Goal: Task Accomplishment & Management: Complete application form

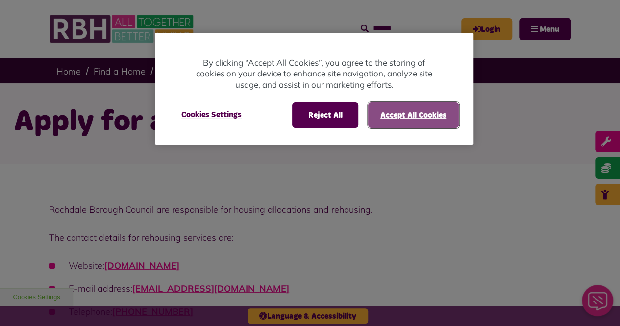
click at [421, 108] on button "Accept All Cookies" at bounding box center [413, 114] width 91 height 25
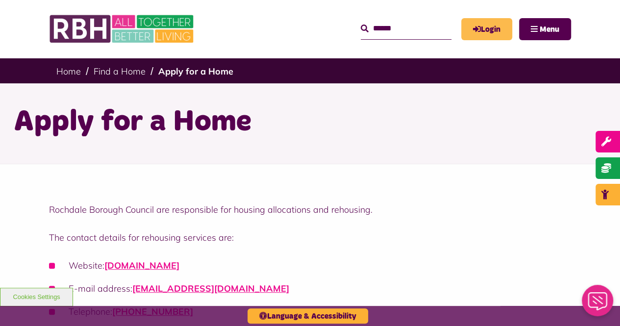
click at [487, 31] on link "Login" at bounding box center [486, 29] width 51 height 22
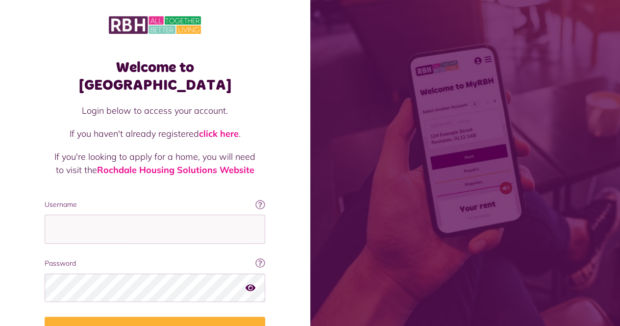
click at [0, 145] on div "Welcome to MyRBH Login below to access your account. If you haven't already reg…" at bounding box center [155, 197] width 310 height 394
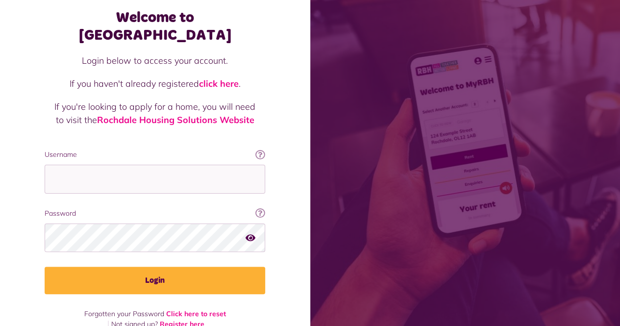
click at [184, 320] on link "Register here" at bounding box center [182, 324] width 45 height 9
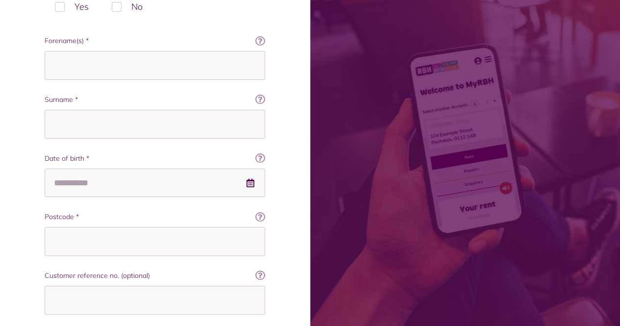
scroll to position [147, 0]
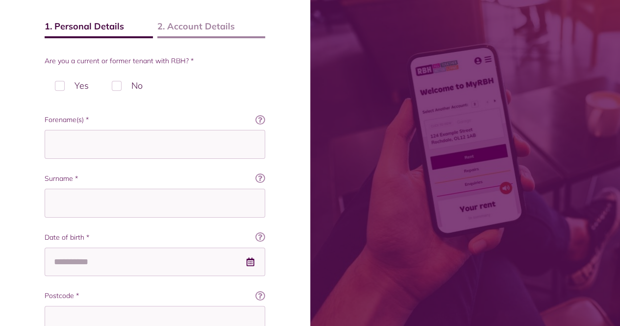
click at [114, 83] on label "No" at bounding box center [126, 85] width 51 height 29
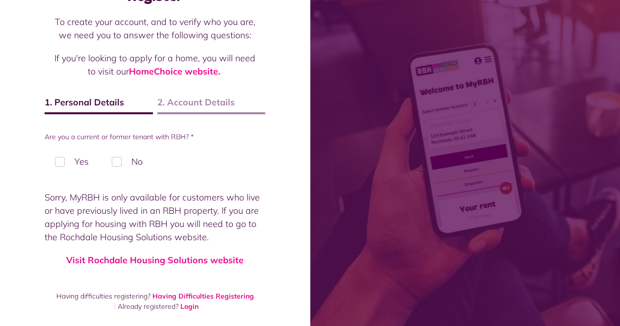
click at [65, 160] on label "Yes" at bounding box center [72, 161] width 54 height 29
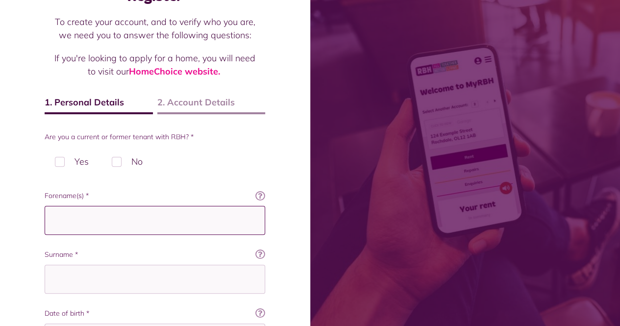
click at [103, 215] on input "Forename(s) *" at bounding box center [155, 220] width 221 height 29
type input "*****"
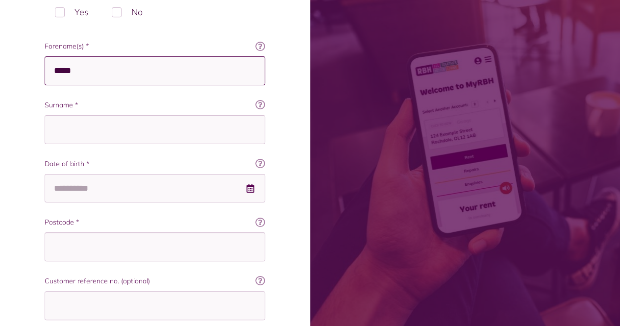
scroll to position [210, 0]
